Goal: Information Seeking & Learning: Understand process/instructions

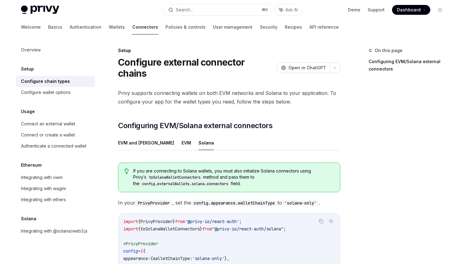
scroll to position [84, 0]
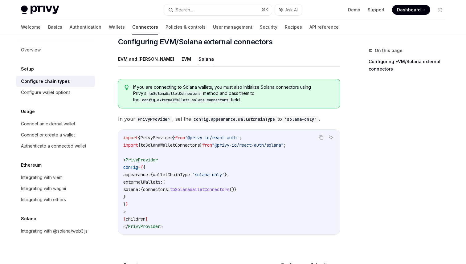
click at [235, 84] on span "If you are connecting to Solana wallets, you must also initialize Solana connec…" at bounding box center [233, 93] width 201 height 19
click at [281, 88] on span "If you are connecting to Solana wallets, you must also initialize Solana connec…" at bounding box center [233, 93] width 201 height 19
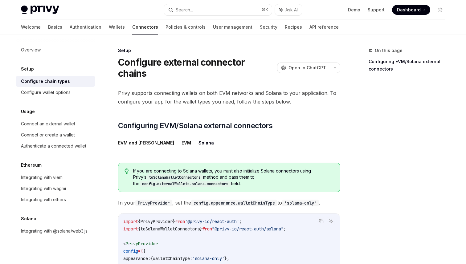
scroll to position [84, 0]
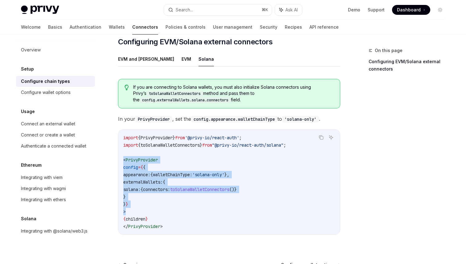
drag, startPoint x: 123, startPoint y: 149, endPoint x: 136, endPoint y: 197, distance: 50.2
click at [136, 197] on code "import { PrivyProvider } from '@privy-io/react-auth' ; import { toSolanaWalletC…" at bounding box center [229, 182] width 212 height 96
copy code "< PrivyProvider config = { { appearance: { walletChainType: 'solana-only' }, ex…"
